Goal: Information Seeking & Learning: Learn about a topic

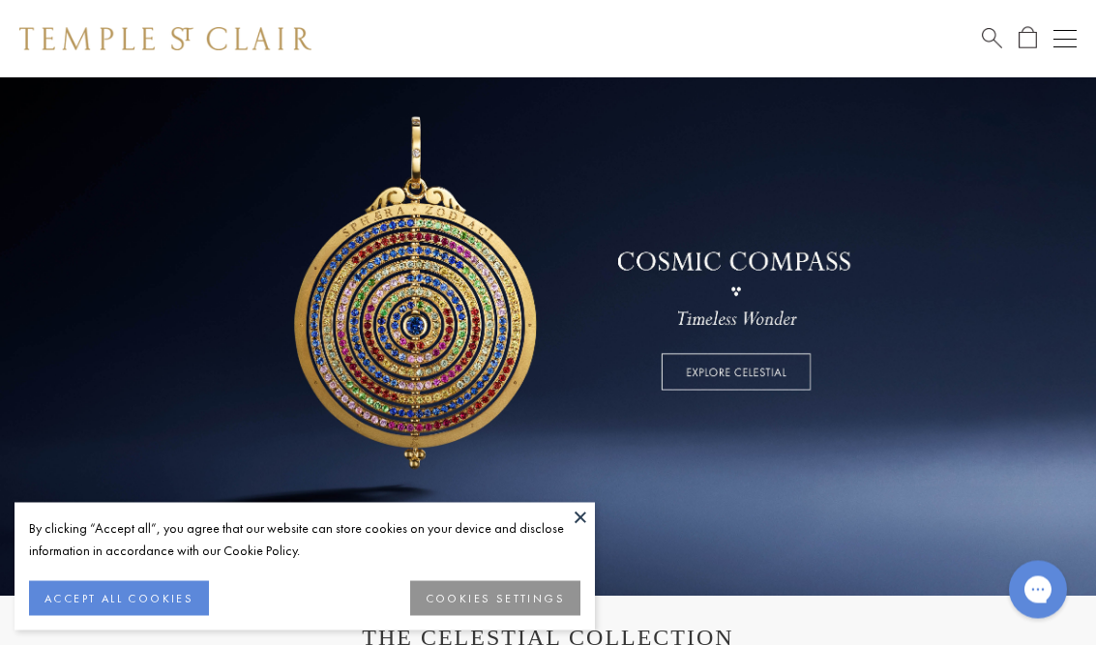
scroll to position [157, 0]
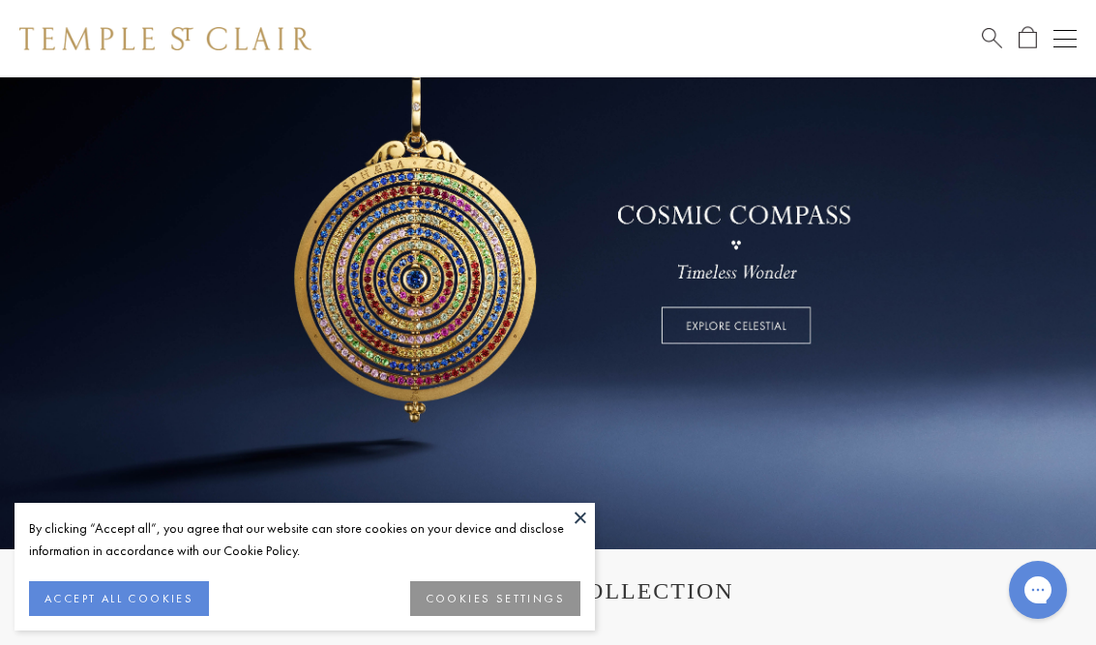
click at [572, 532] on button at bounding box center [580, 517] width 29 height 29
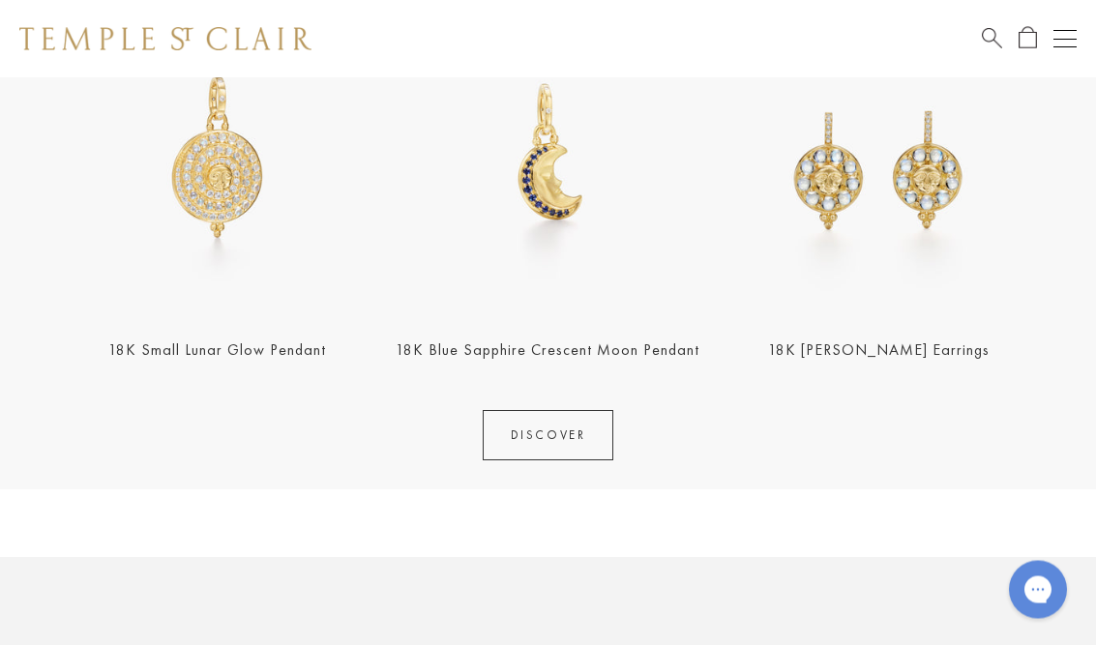
scroll to position [798, 0]
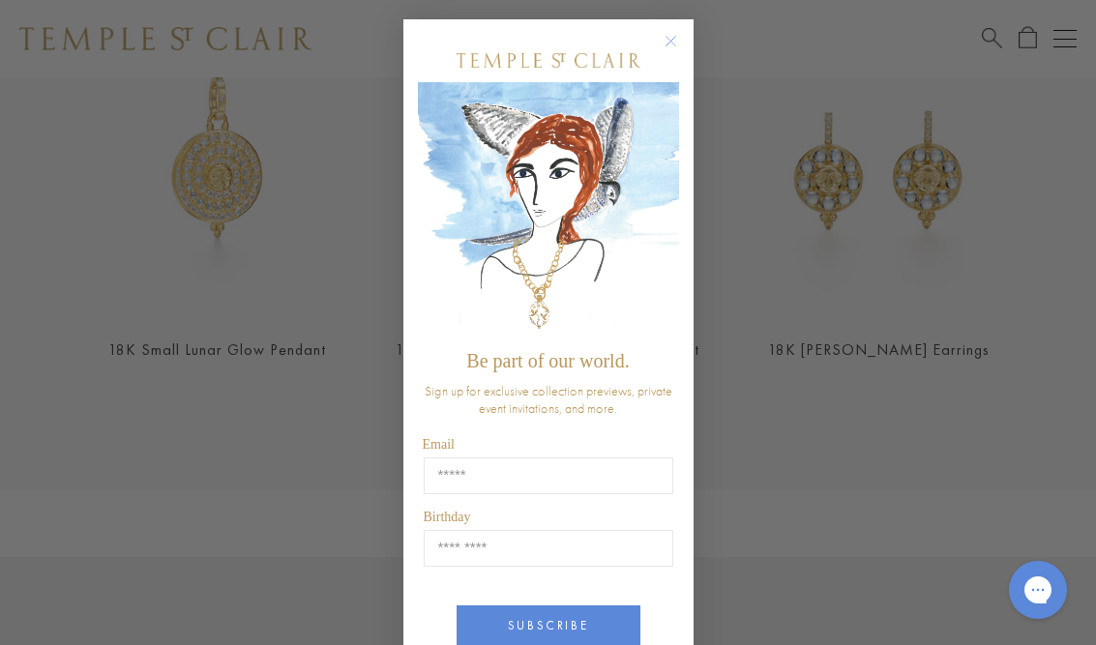
click at [677, 55] on button "Close dialog" at bounding box center [680, 51] width 24 height 24
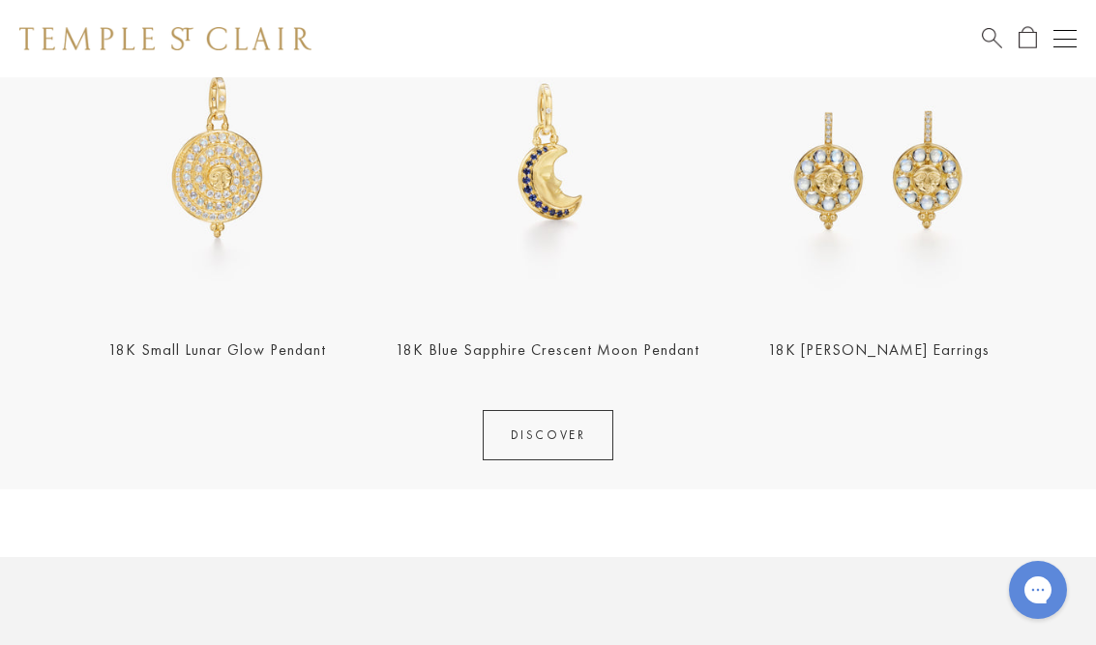
click at [561, 423] on link "DISCOVER" at bounding box center [547, 435] width 131 height 50
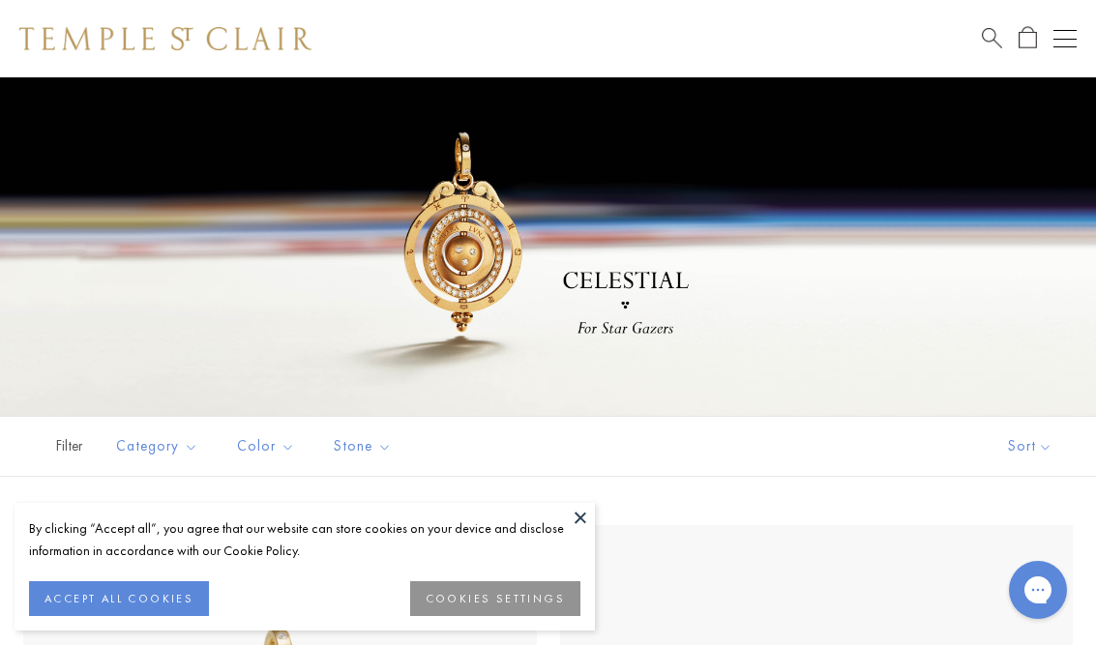
click at [573, 514] on button at bounding box center [580, 517] width 29 height 29
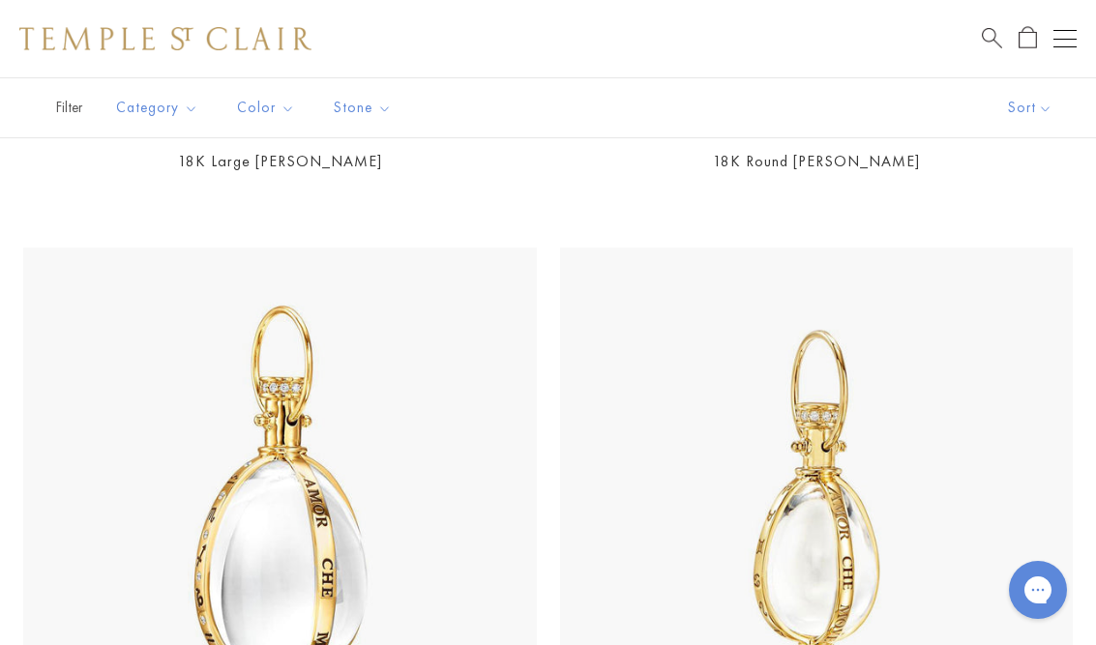
scroll to position [9554, 0]
click at [1062, 44] on button "Open navigation" at bounding box center [1064, 38] width 23 height 23
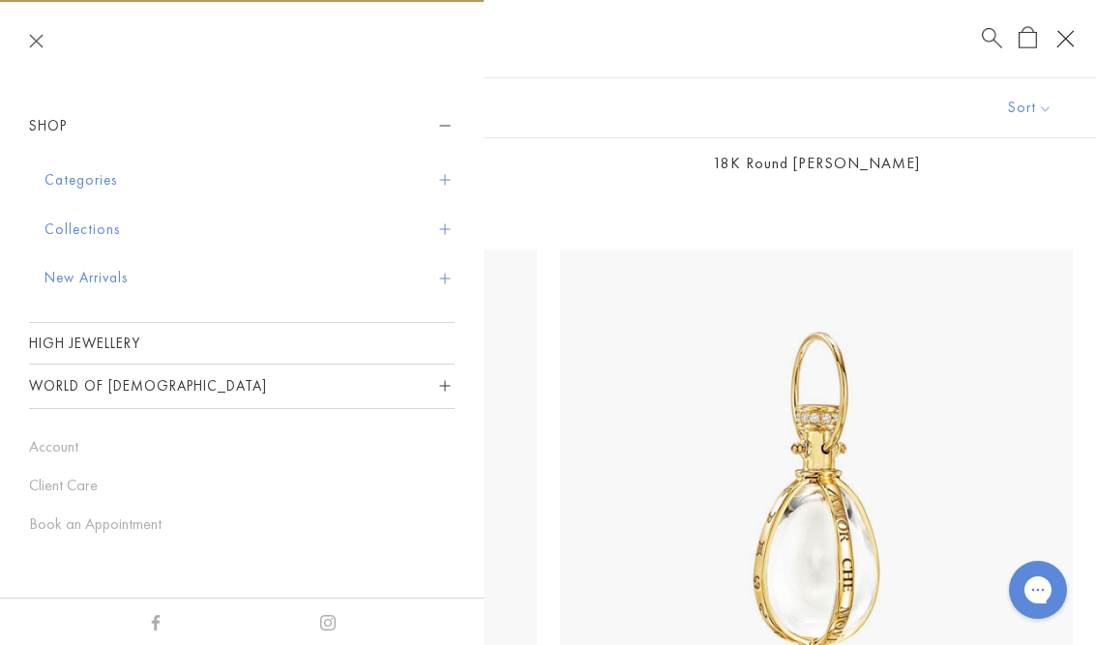
click at [322, 365] on button "World of [DEMOGRAPHIC_DATA]" at bounding box center [241, 387] width 425 height 44
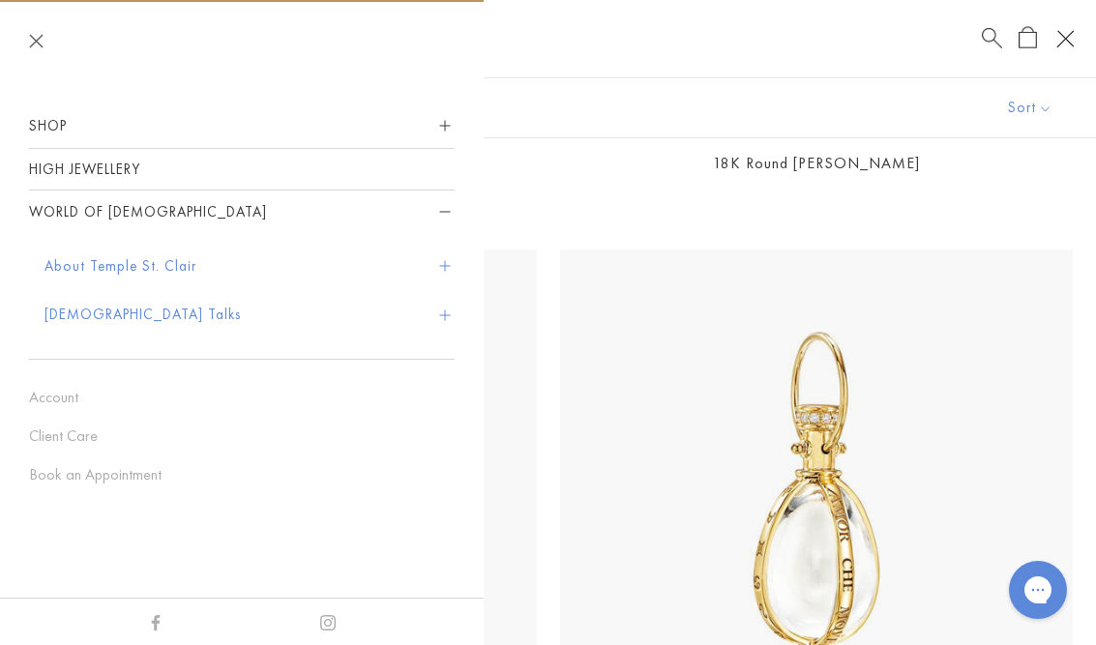
click at [258, 175] on link "High Jewellery" at bounding box center [241, 169] width 425 height 41
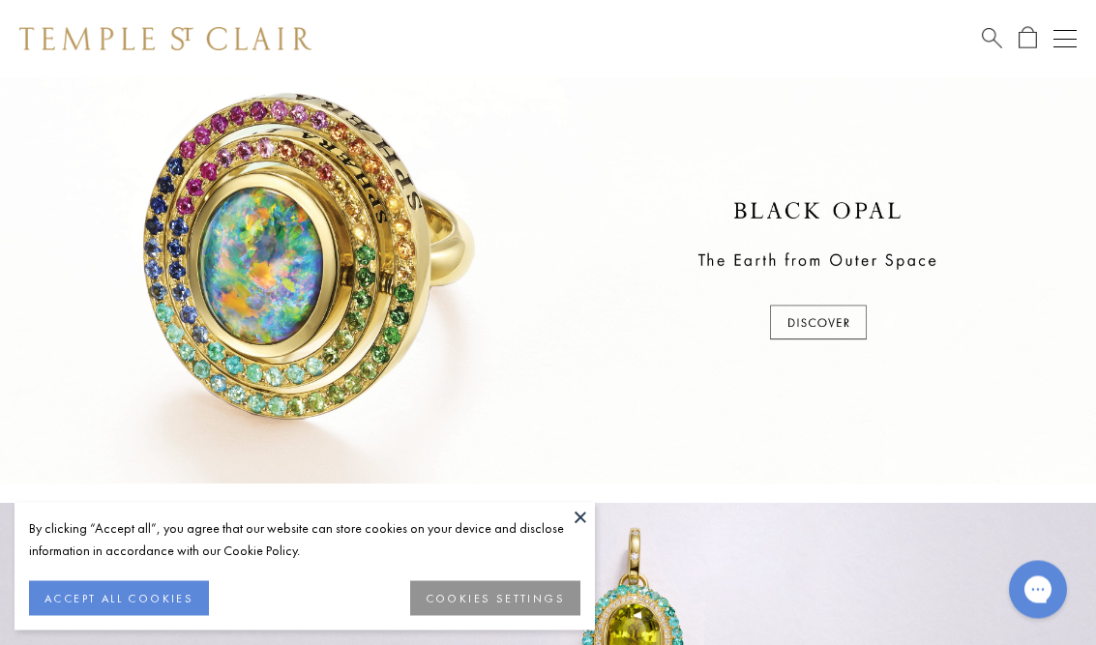
scroll to position [460, 0]
click at [802, 326] on div at bounding box center [548, 272] width 1096 height 424
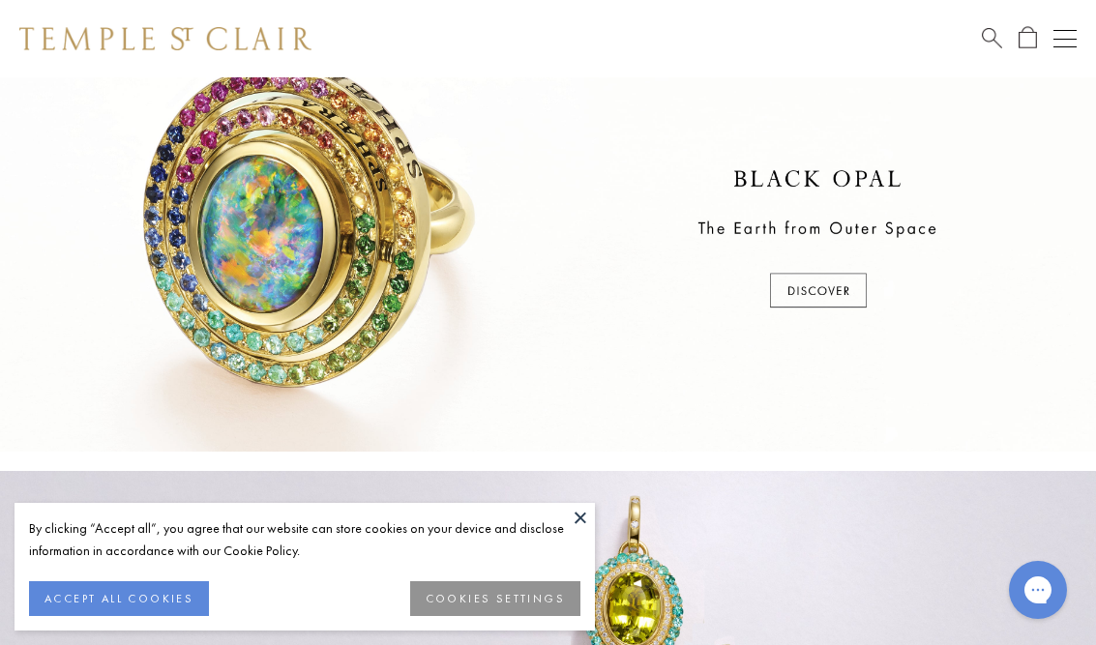
click at [588, 519] on button at bounding box center [580, 517] width 29 height 29
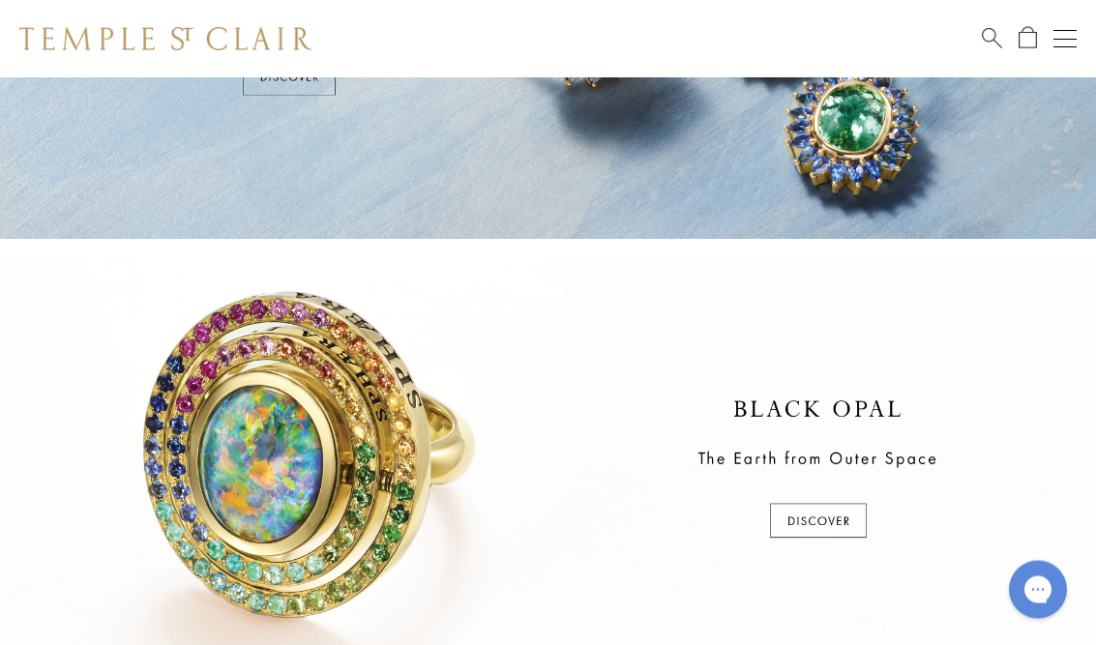
scroll to position [0, 0]
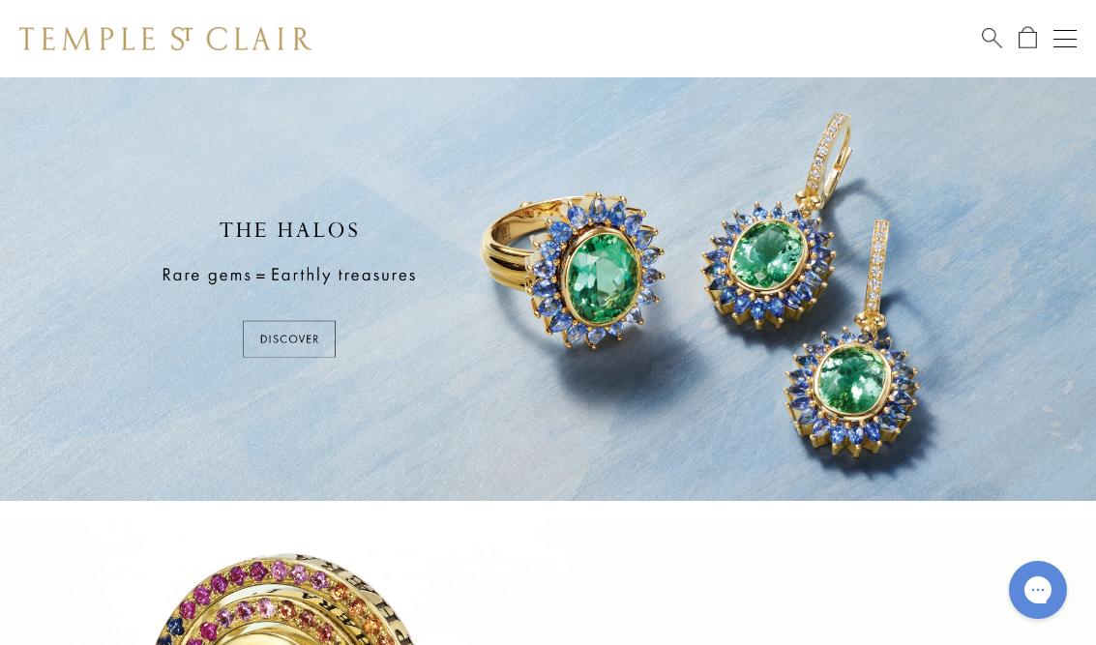
click at [297, 338] on div at bounding box center [548, 289] width 1096 height 424
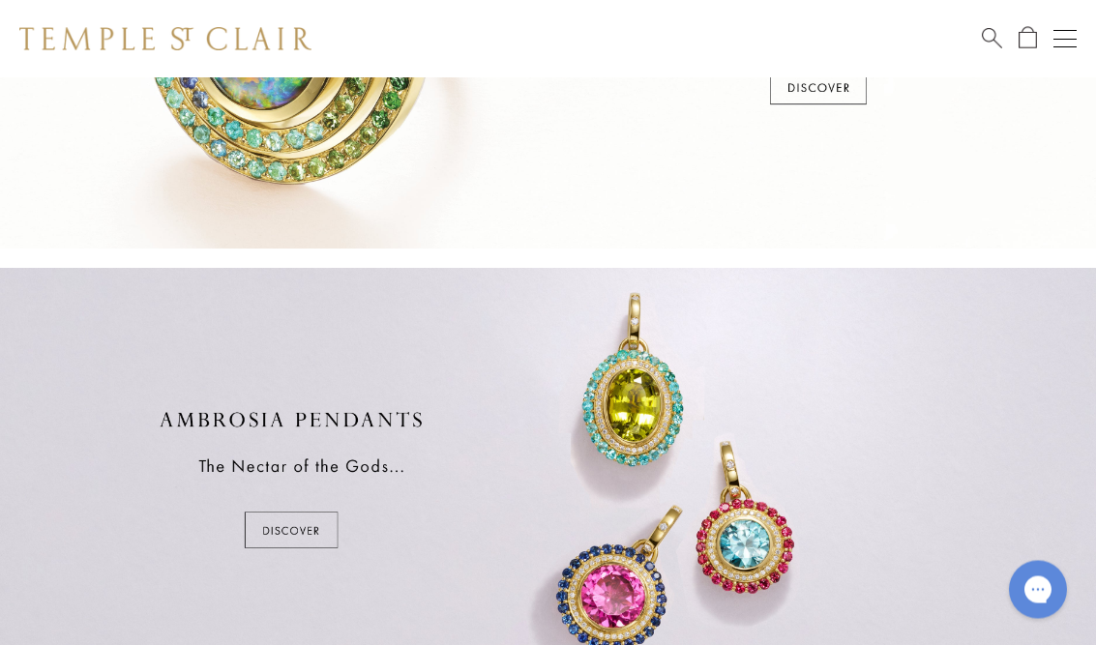
scroll to position [744, 0]
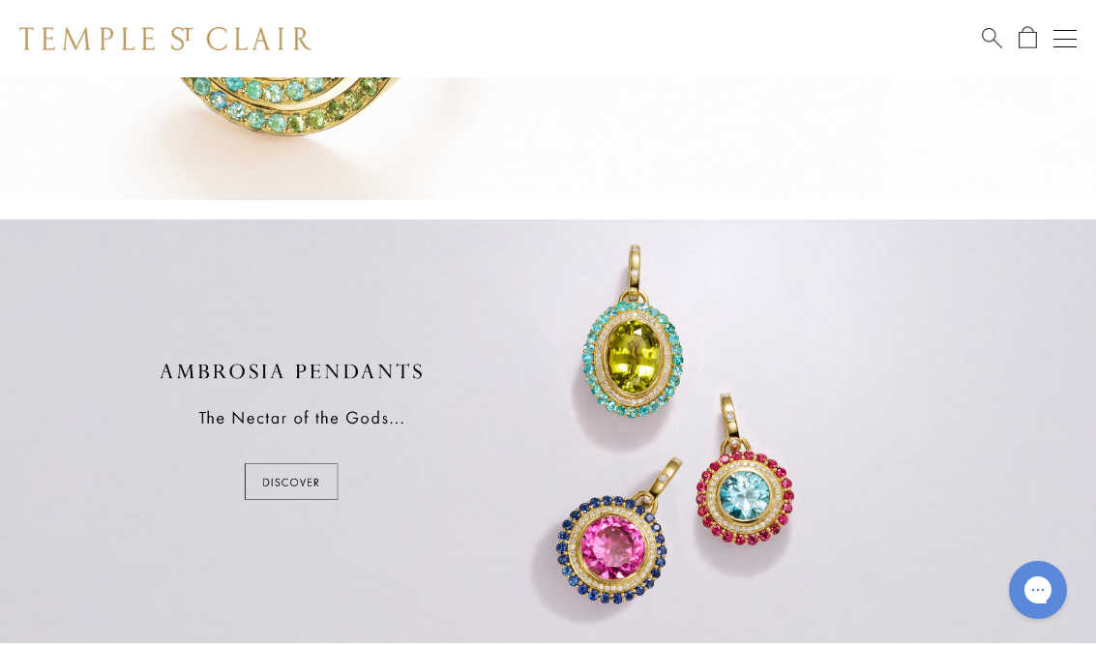
click at [297, 486] on div at bounding box center [548, 431] width 1096 height 424
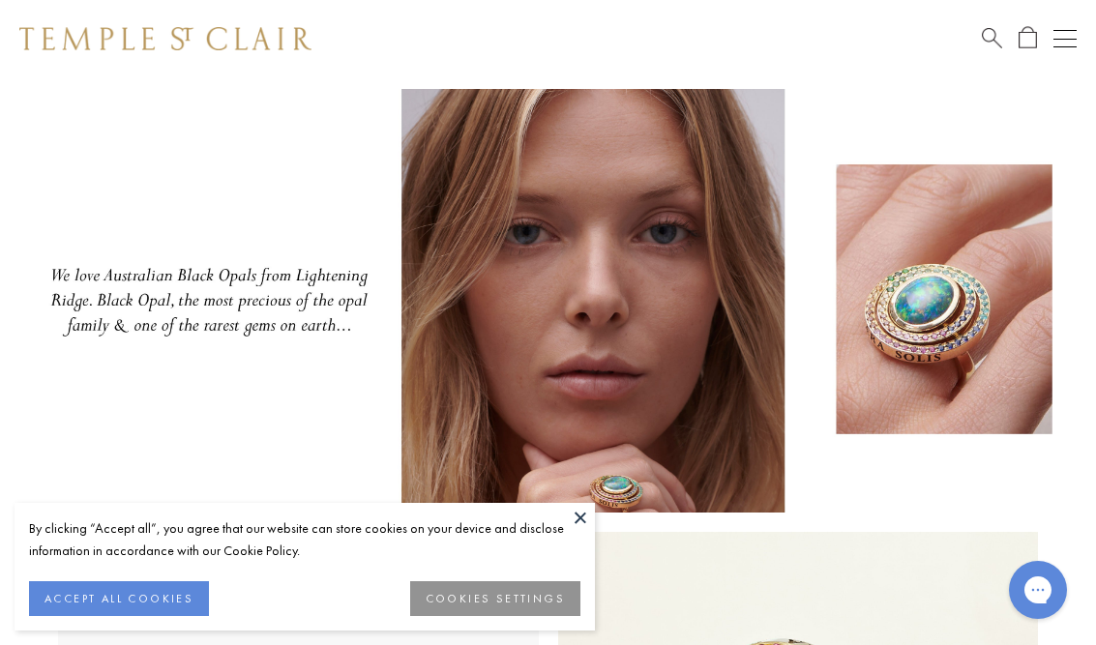
scroll to position [6, 0]
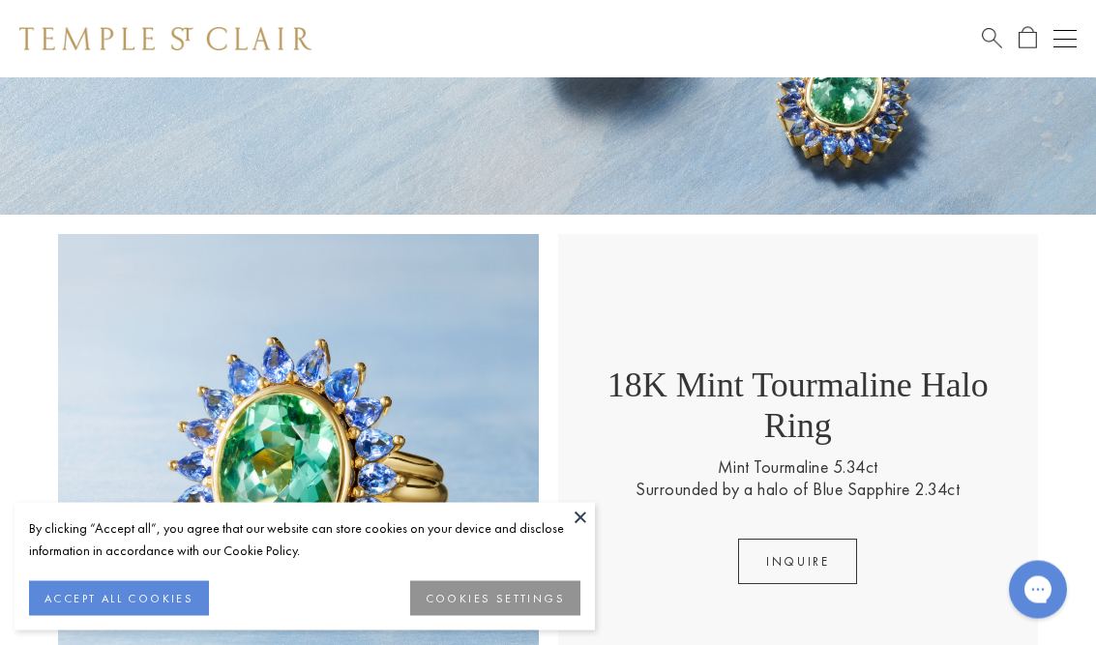
scroll to position [286, 0]
click at [581, 532] on button at bounding box center [580, 517] width 29 height 29
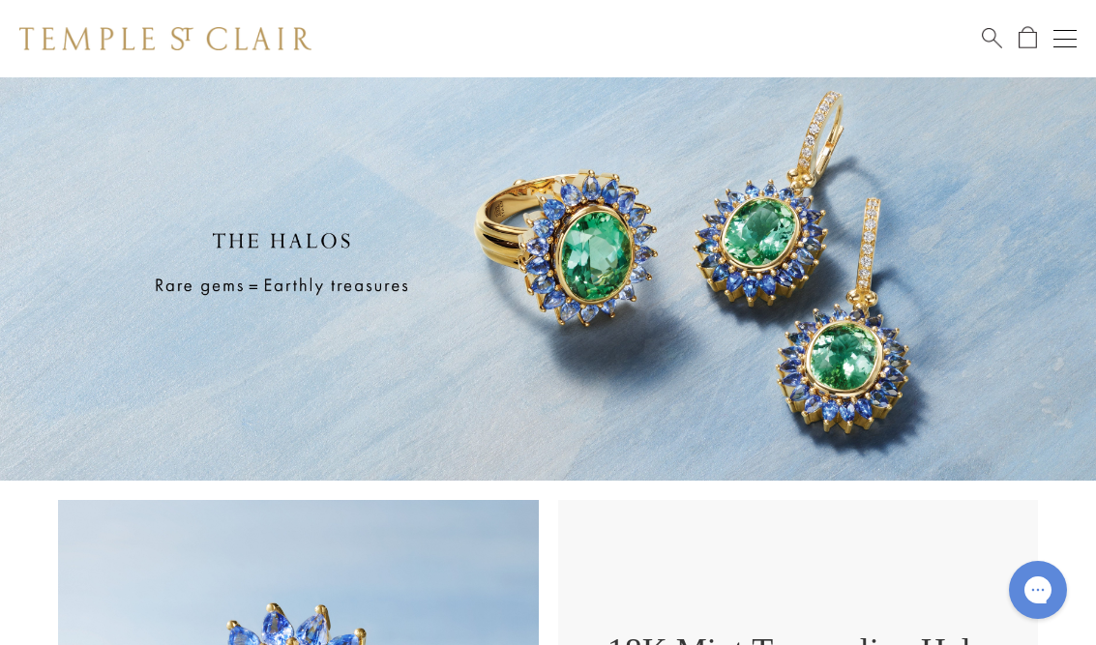
scroll to position [18, 0]
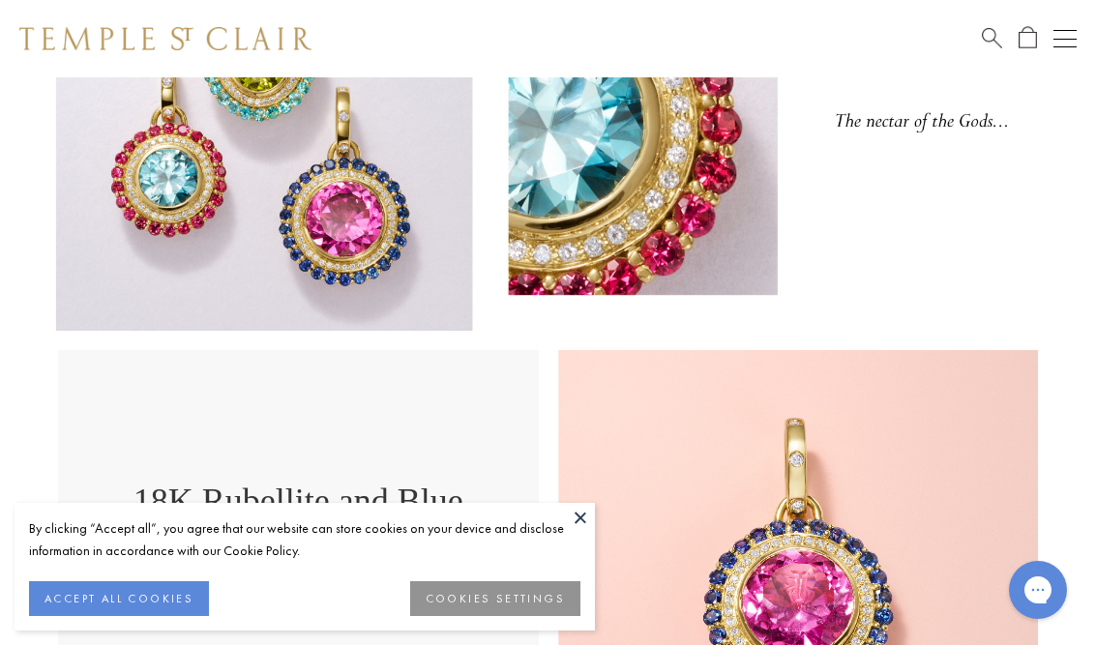
scroll to position [69, 0]
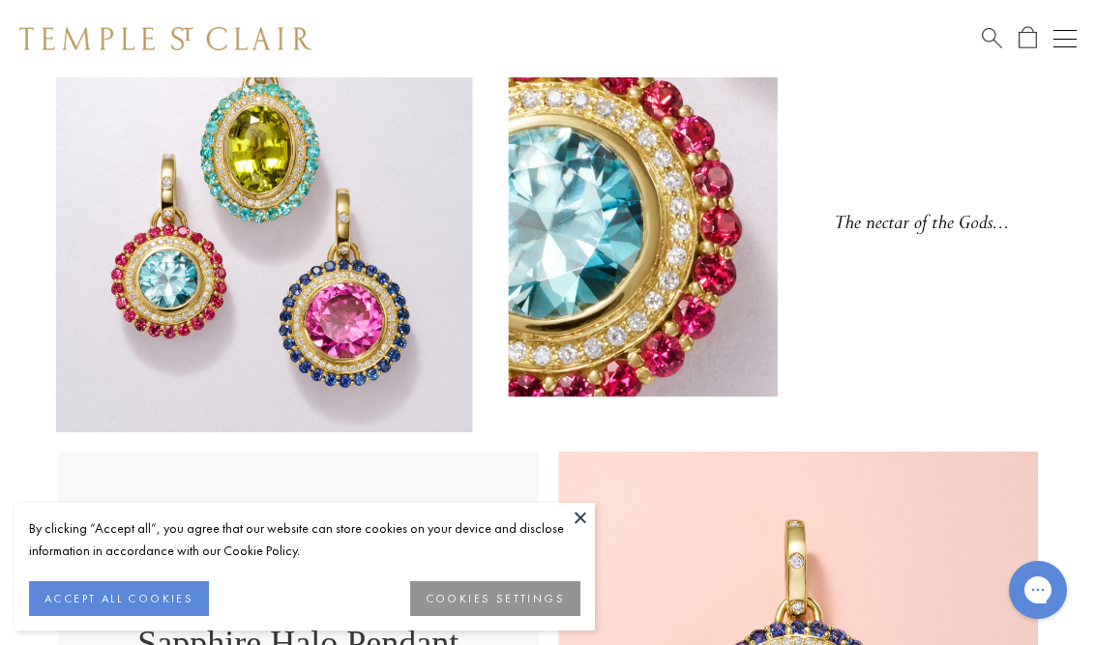
click at [580, 524] on button at bounding box center [580, 517] width 29 height 29
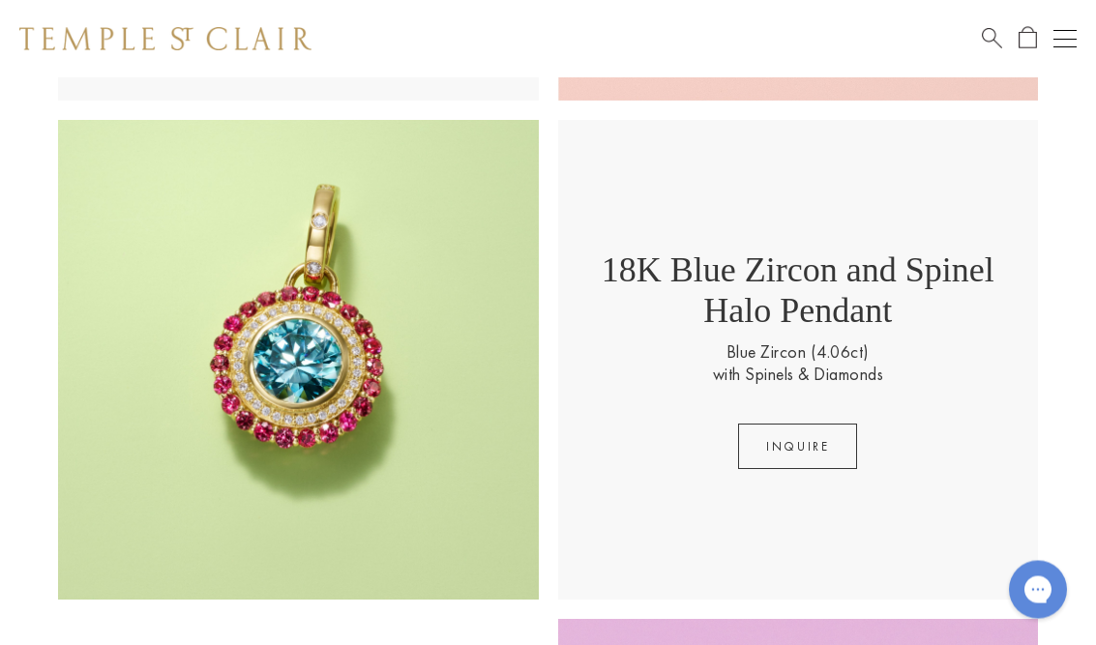
scroll to position [897, 0]
